Goal: Task Accomplishment & Management: Manage account settings

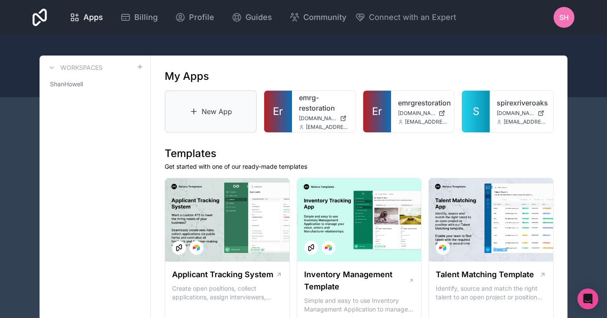
click at [226, 109] on link "New App" at bounding box center [211, 111] width 92 height 43
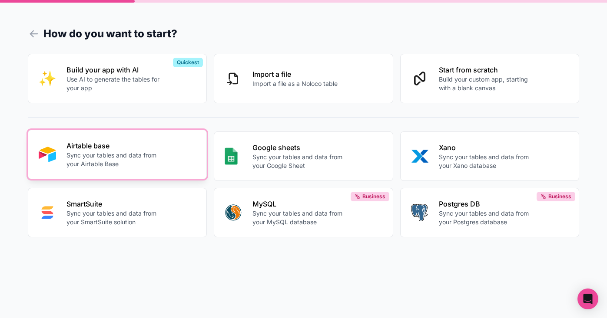
click at [116, 154] on p "Sync your tables and data from your Airtable Base" at bounding box center [113, 159] width 95 height 17
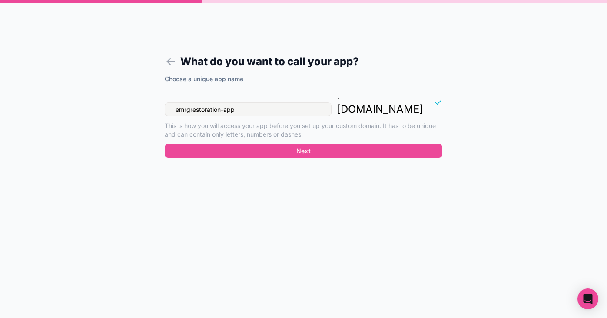
drag, startPoint x: 169, startPoint y: 92, endPoint x: 213, endPoint y: 114, distance: 49.1
click at [159, 92] on form "What do you want to call your app? Choose a unique app name emrgrestoration-app…" at bounding box center [303, 169] width 333 height 297
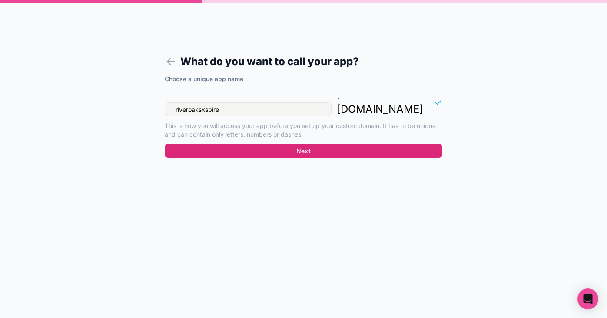
type input "riveroaksxspire"
click at [295, 144] on button "Next" at bounding box center [303, 151] width 277 height 14
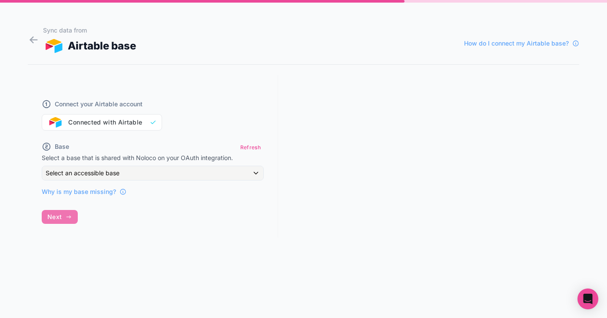
click at [124, 125] on div "Connect your Airtable account Connected with Airtable" at bounding box center [153, 110] width 222 height 42
click at [82, 124] on div "Connect your Airtable account Connected with Airtable" at bounding box center [153, 110] width 222 height 42
drag, startPoint x: 117, startPoint y: 121, endPoint x: 129, endPoint y: 122, distance: 12.2
click at [118, 121] on div "Connect your Airtable account Connected with Airtable" at bounding box center [153, 110] width 222 height 42
click at [129, 122] on div "Connect your Airtable account Connected with Airtable" at bounding box center [153, 110] width 222 height 42
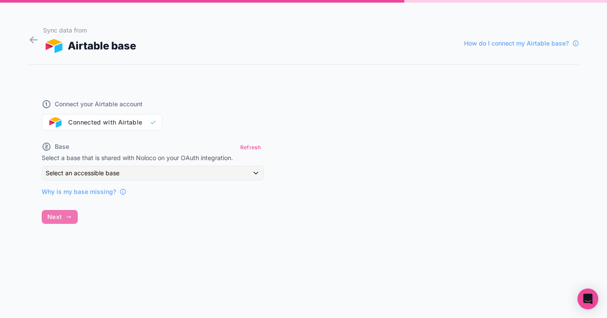
click at [132, 122] on div "Connect your Airtable account Connected with Airtable" at bounding box center [153, 110] width 222 height 42
click at [153, 122] on div "Connect your Airtable account Connected with Airtable" at bounding box center [153, 110] width 222 height 42
drag, startPoint x: 152, startPoint y: 122, endPoint x: 62, endPoint y: 124, distance: 90.3
click at [151, 122] on div "Connect your Airtable account Connected with Airtable" at bounding box center [153, 110] width 222 height 42
click at [56, 125] on div "Connect your Airtable account Connected with Airtable" at bounding box center [153, 110] width 222 height 42
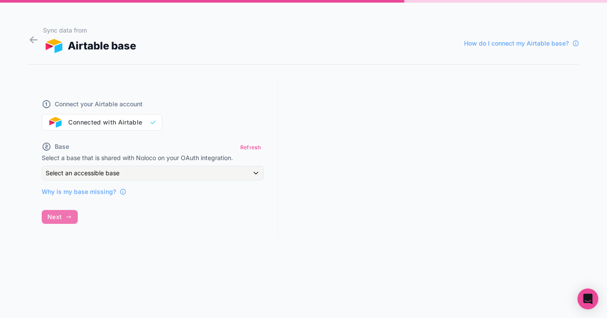
click at [180, 179] on div "Select an accessible base" at bounding box center [152, 173] width 221 height 14
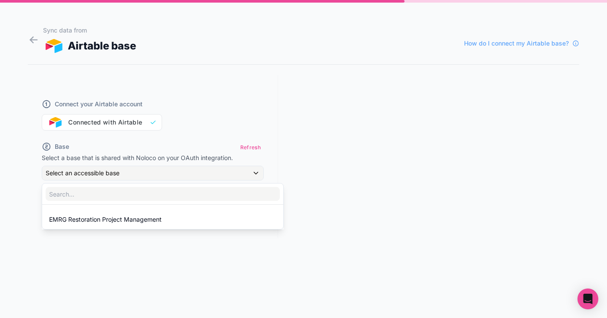
click at [179, 175] on div at bounding box center [303, 159] width 607 height 318
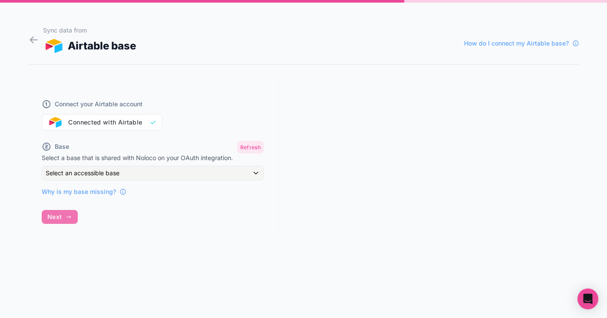
click at [252, 148] on button "Refresh" at bounding box center [250, 147] width 26 height 13
click at [122, 122] on div "Connect your Airtable account Connected with Airtable" at bounding box center [153, 110] width 222 height 42
click at [35, 37] on icon at bounding box center [34, 40] width 12 height 12
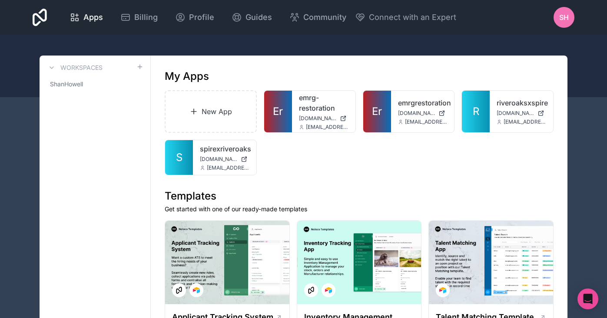
click at [560, 19] on span "SH" at bounding box center [564, 17] width 10 height 10
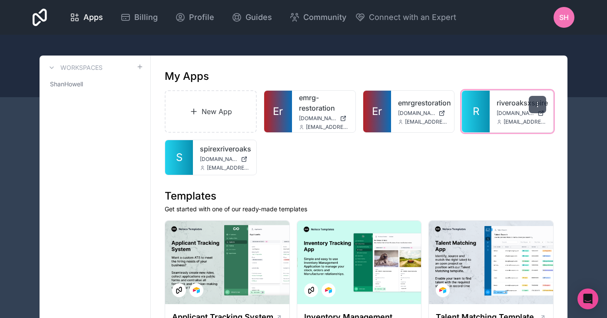
click at [531, 102] on div at bounding box center [536, 104] width 17 height 17
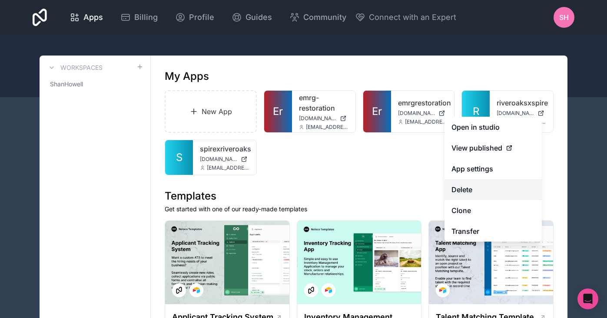
click at [464, 190] on button "Delete" at bounding box center [492, 189] width 97 height 21
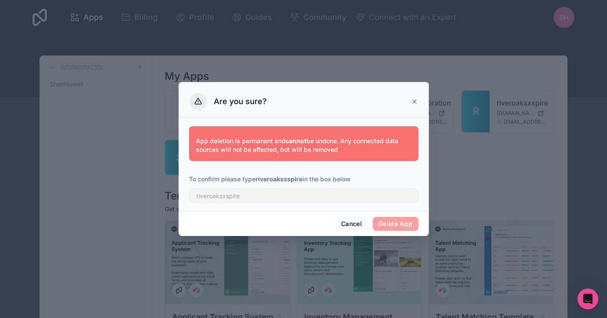
drag, startPoint x: 303, startPoint y: 180, endPoint x: 258, endPoint y: 181, distance: 45.6
click at [258, 181] on strong "riveroaksxspire" at bounding box center [278, 178] width 47 height 7
copy p "riveroaksxspire"
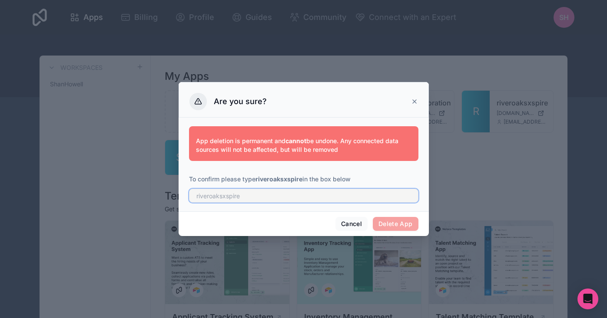
drag, startPoint x: 272, startPoint y: 198, endPoint x: 315, endPoint y: 201, distance: 43.5
click at [271, 198] on input "text" at bounding box center [303, 196] width 229 height 14
paste input "riveroaksxspire"
type input "riveroaksxspire"
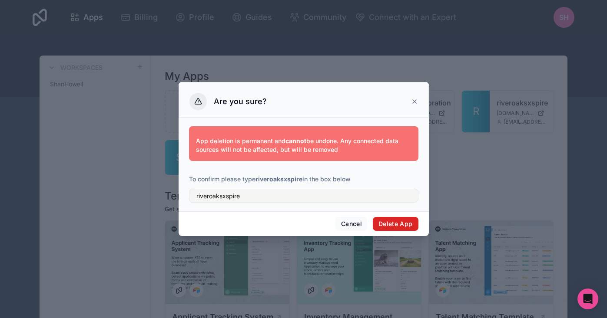
click at [393, 218] on button "Delete App" at bounding box center [396, 224] width 46 height 14
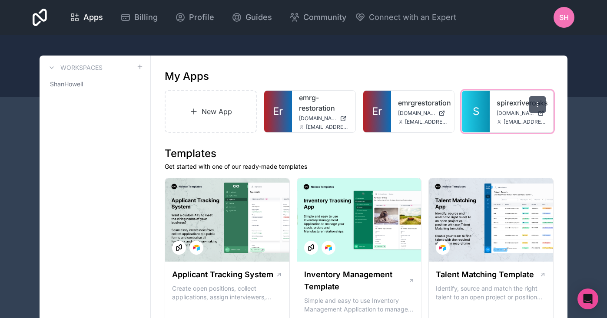
click at [539, 101] on div at bounding box center [536, 104] width 17 height 17
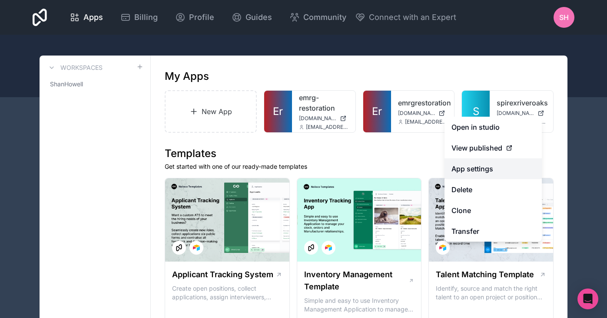
click at [484, 170] on link "App settings" at bounding box center [492, 168] width 97 height 21
